Goal: Task Accomplishment & Management: Use online tool/utility

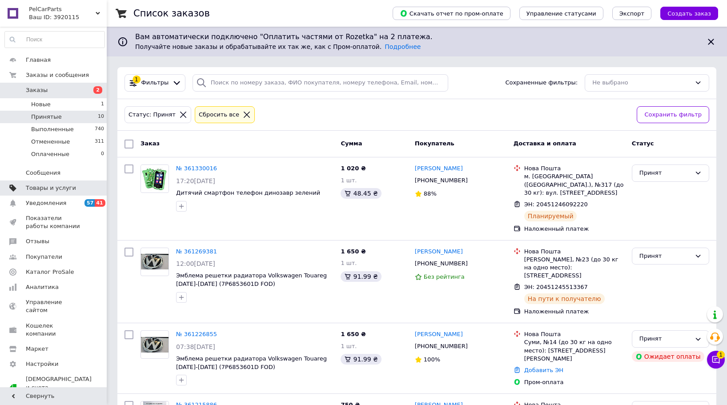
click at [36, 189] on span "Товары и услуги" at bounding box center [51, 188] width 50 height 8
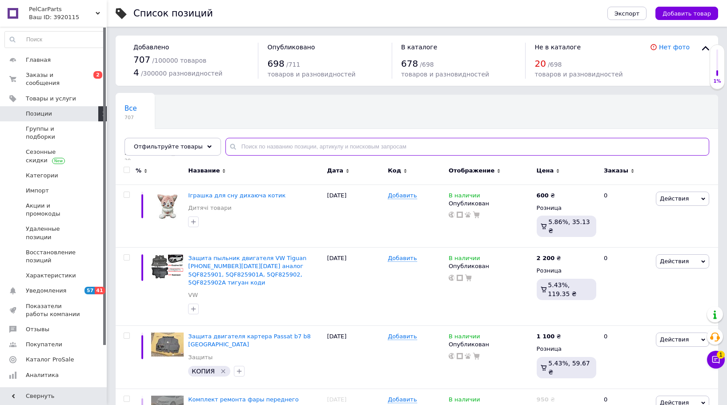
click at [306, 141] on input "text" at bounding box center [468, 147] width 484 height 18
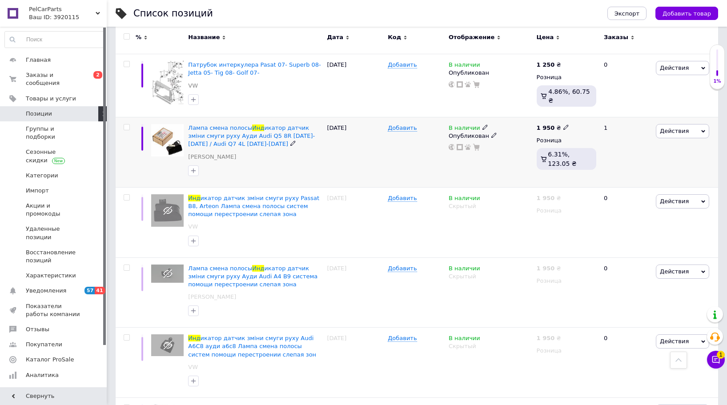
scroll to position [489, 0]
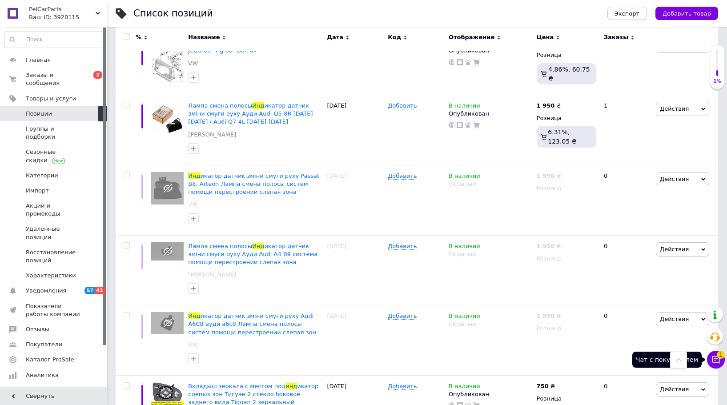
type input "инд"
click at [714, 362] on icon at bounding box center [717, 360] width 8 height 8
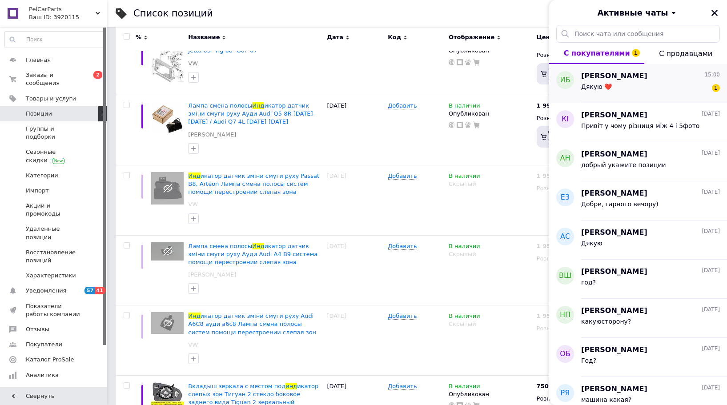
click at [622, 88] on div "Дякую ❤️ 1" at bounding box center [650, 88] width 139 height 14
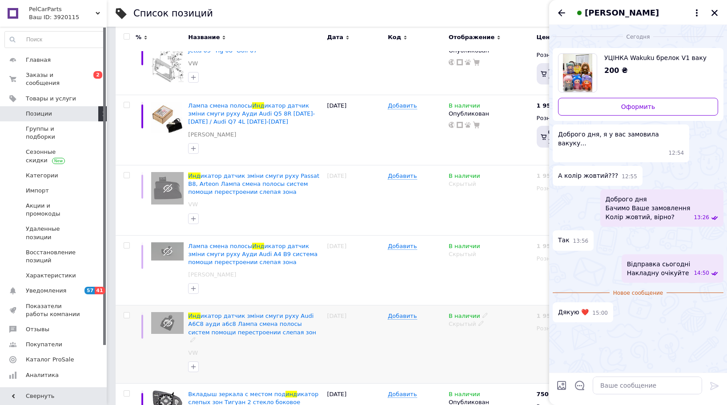
click at [129, 346] on div at bounding box center [126, 345] width 20 height 78
